Goal: Task Accomplishment & Management: Manage account settings

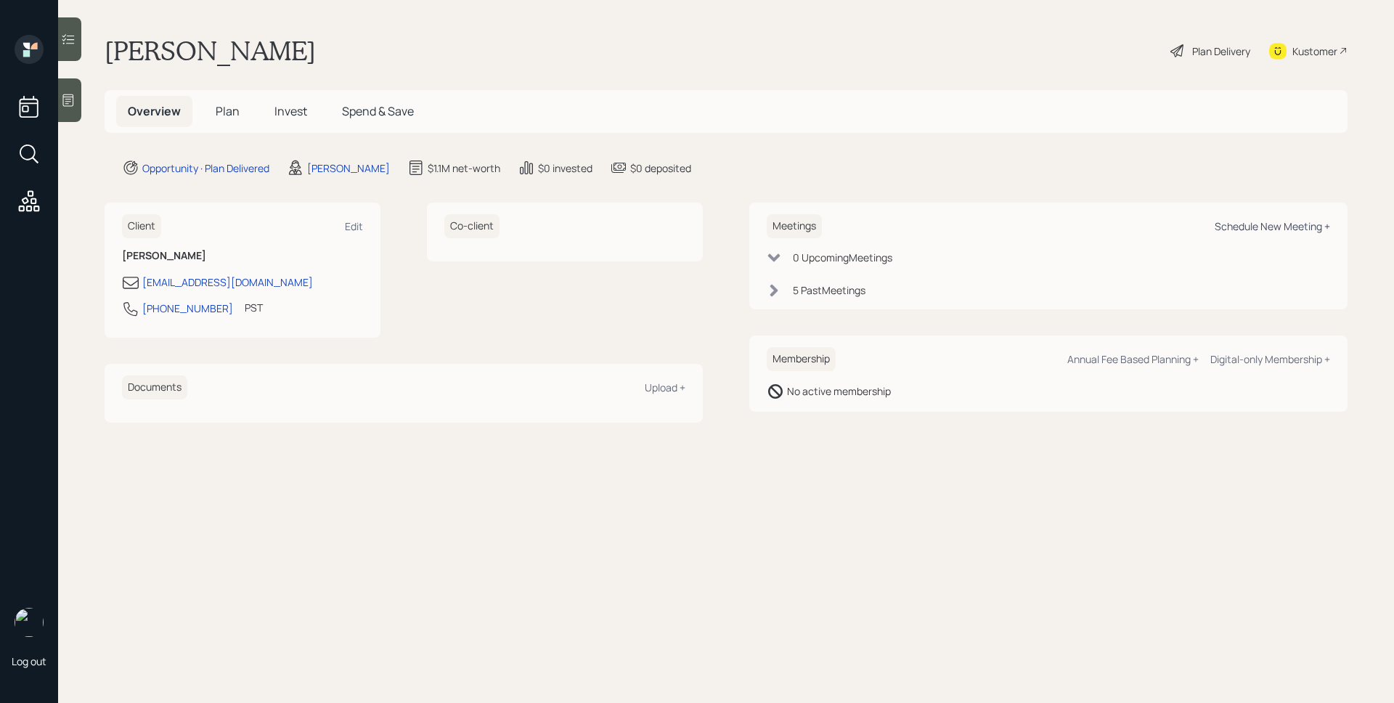
click at [1300, 224] on div "Schedule New Meeting +" at bounding box center [1272, 226] width 115 height 14
select select "d946c976-65aa-4529-ac9d-02c4f1114fc0"
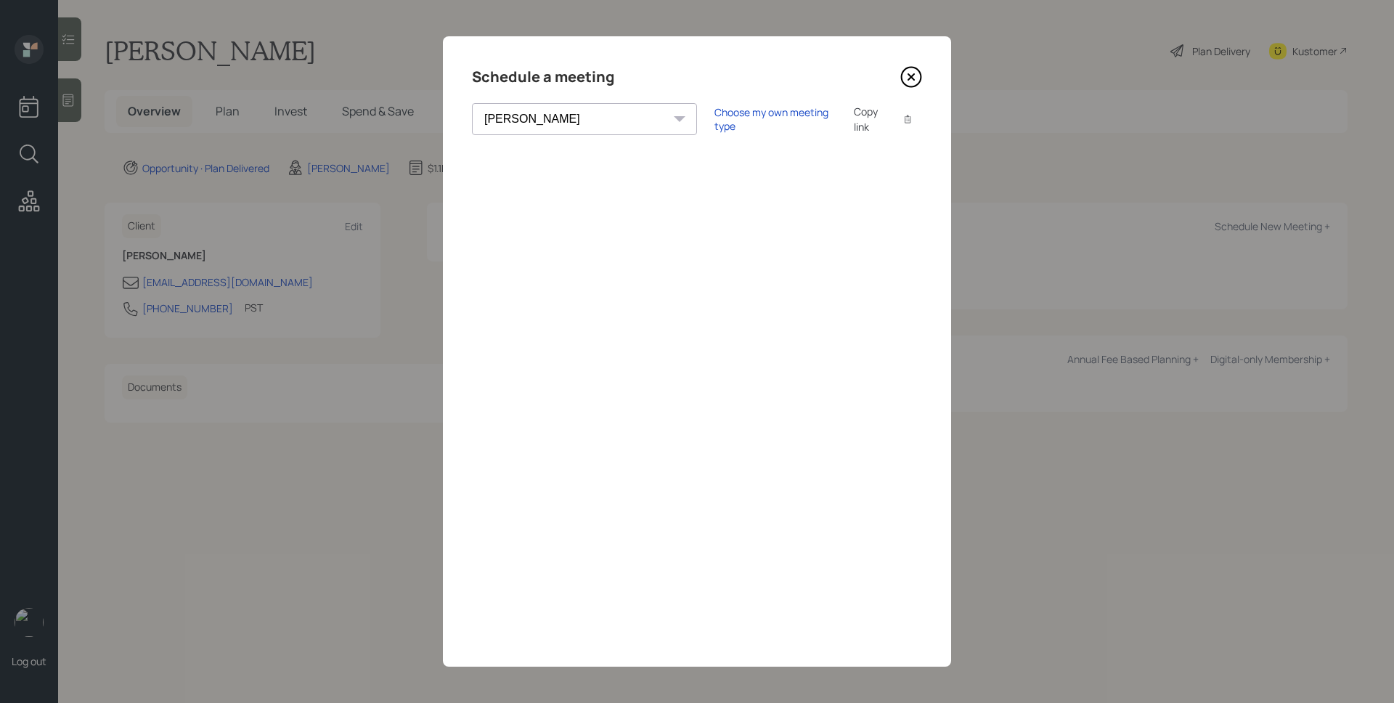
click at [916, 76] on icon at bounding box center [911, 77] width 22 height 22
